Goal: Find specific page/section: Find specific page/section

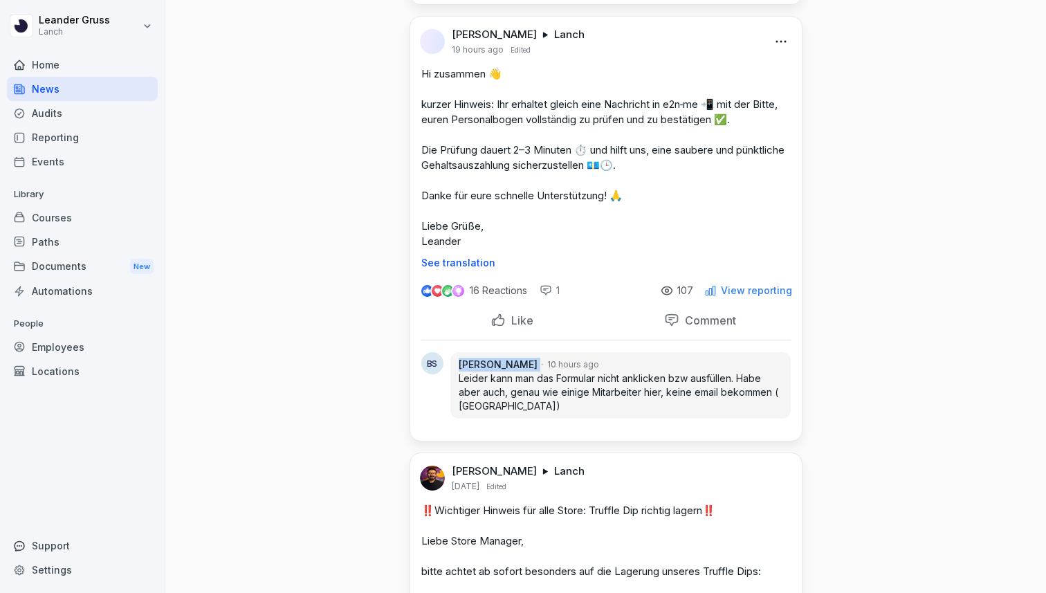
scroll to position [889, 0]
click at [623, 306] on div "Comment" at bounding box center [700, 319] width 181 height 26
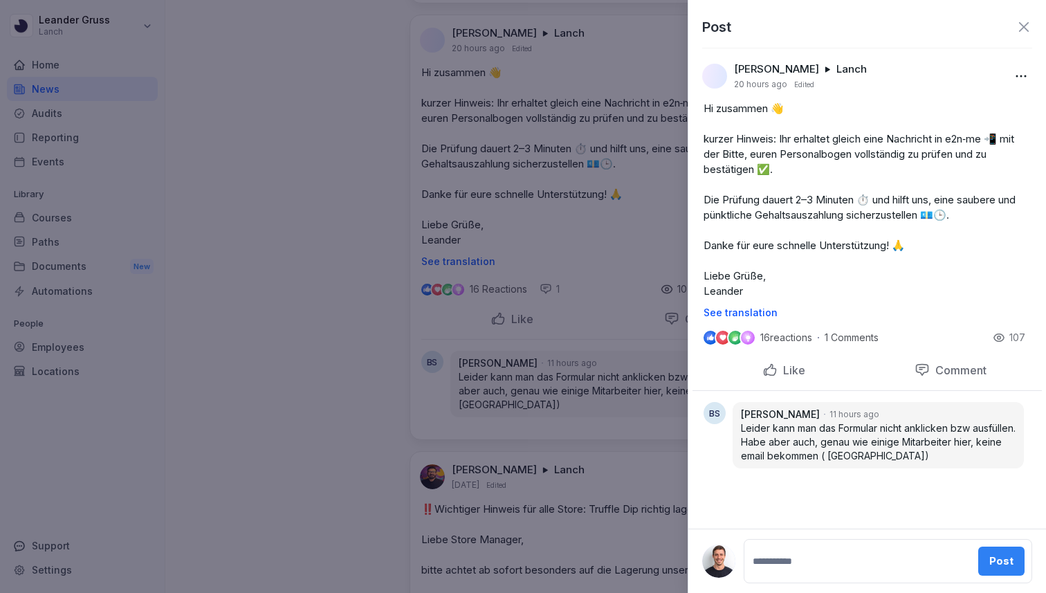
click at [594, 253] on div at bounding box center [523, 296] width 1046 height 593
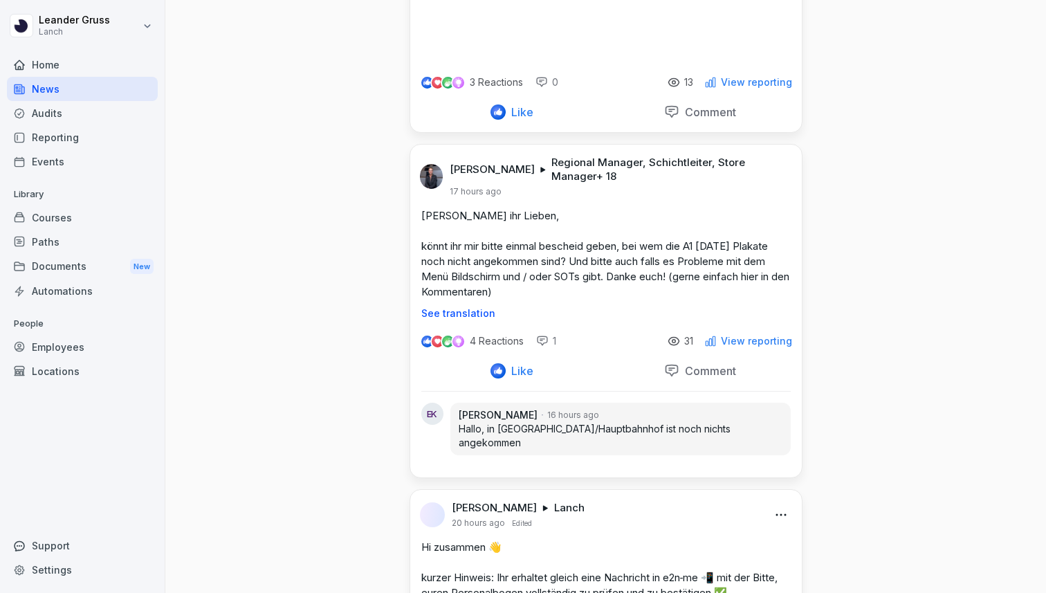
scroll to position [0, 0]
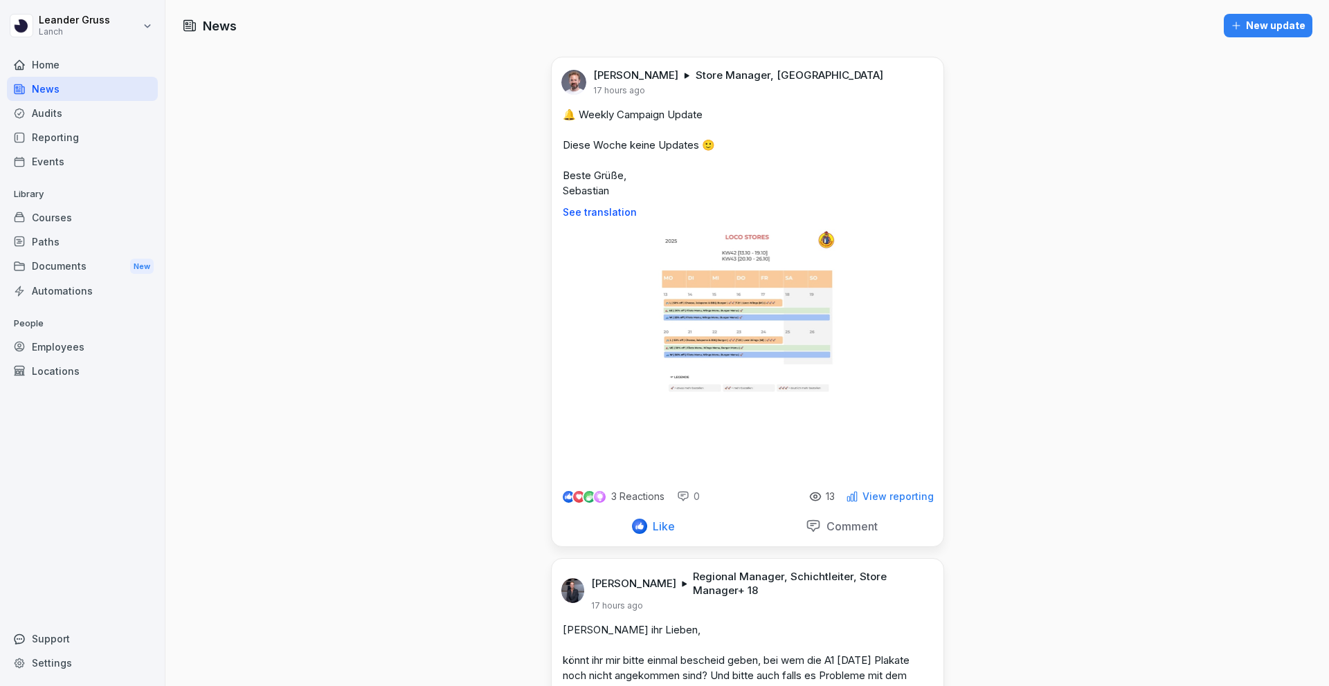
click at [75, 269] on div "Documents New" at bounding box center [82, 267] width 151 height 26
